Goal: Transaction & Acquisition: Book appointment/travel/reservation

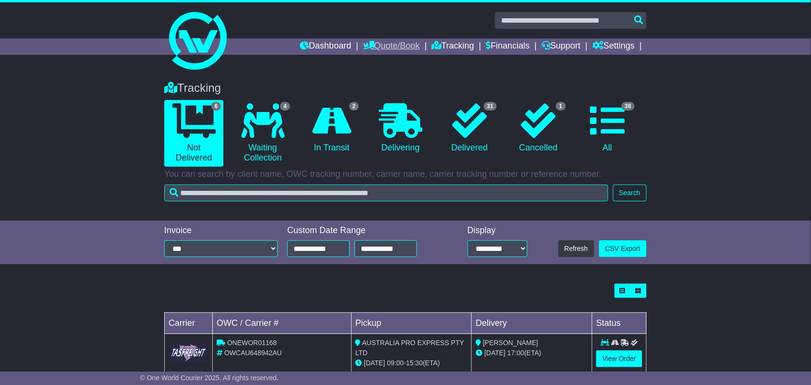
click at [395, 53] on link "Quote/Book" at bounding box center [391, 46] width 57 height 16
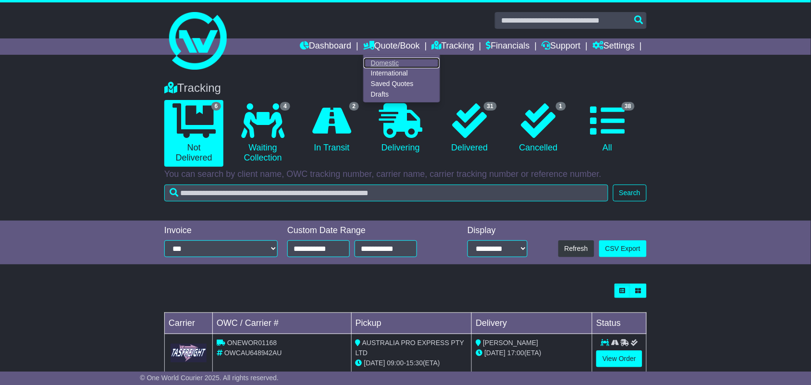
click at [376, 66] on link "Domestic" at bounding box center [402, 63] width 76 height 11
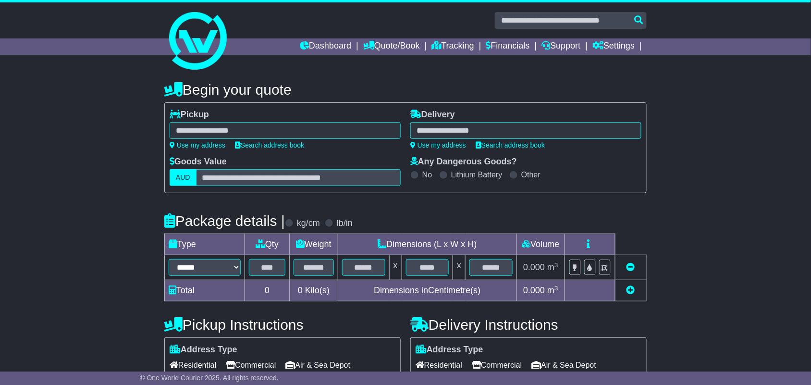
click at [270, 123] on div at bounding box center [285, 130] width 231 height 17
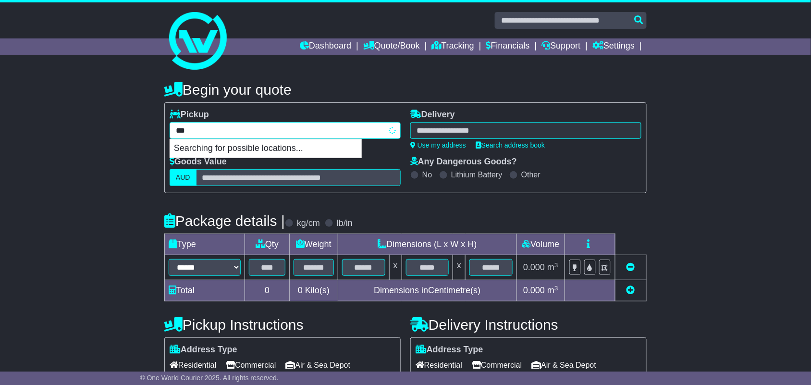
type input "****"
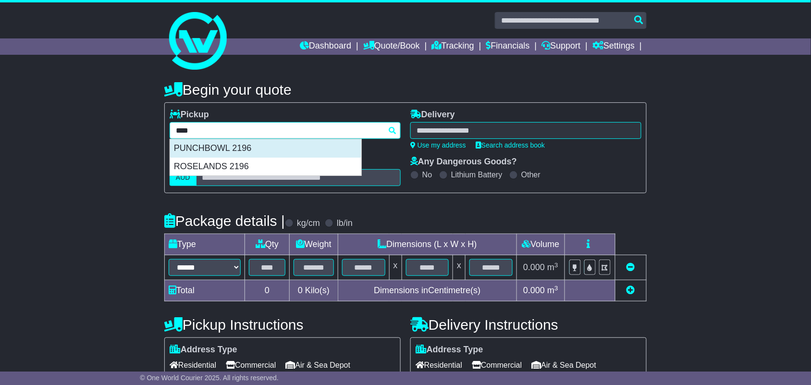
click at [242, 154] on div "PUNCHBOWL 2196" at bounding box center [265, 148] width 191 height 18
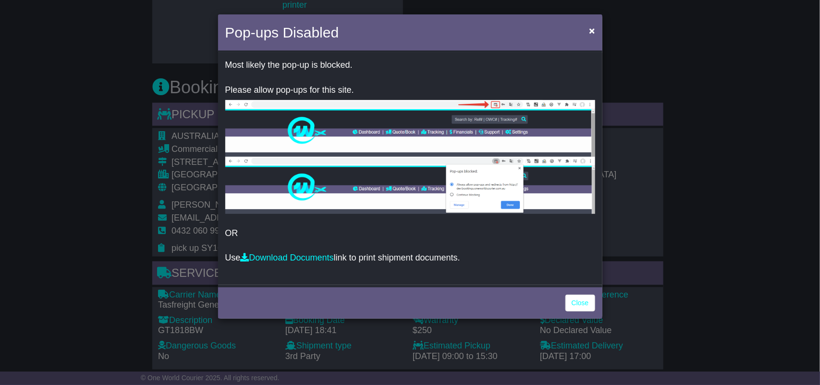
scroll to position [541, 0]
drag, startPoint x: 573, startPoint y: 301, endPoint x: 426, endPoint y: 152, distance: 209.7
click at [573, 301] on link "Close" at bounding box center [581, 303] width 30 height 17
